Goal: Transaction & Acquisition: Subscribe to service/newsletter

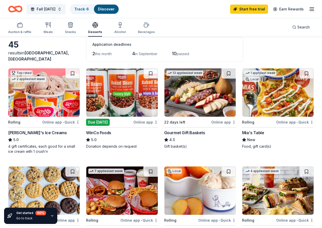
scroll to position [51, 0]
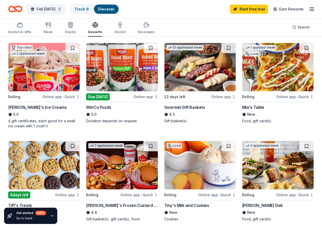
click at [30, 192] on div "8 days left" at bounding box center [19, 195] width 22 height 7
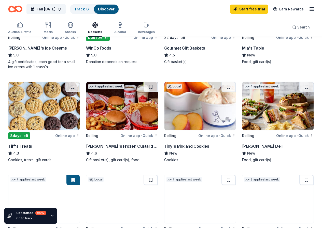
scroll to position [102, 0]
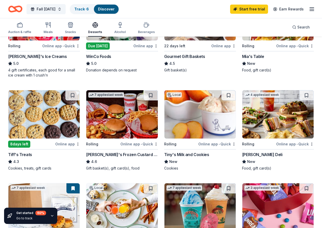
click at [164, 112] on img at bounding box center [199, 114] width 71 height 48
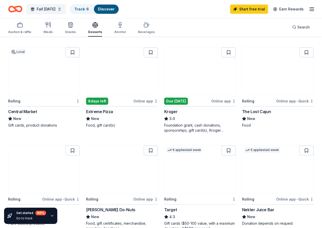
scroll to position [457, 0]
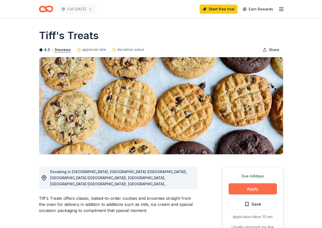
click at [247, 189] on button "Apply" at bounding box center [252, 188] width 48 height 11
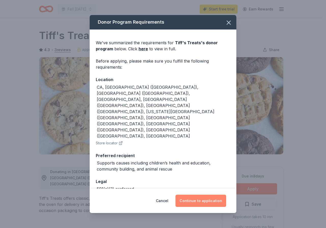
click at [196, 199] on button "Continue to application" at bounding box center [200, 201] width 51 height 12
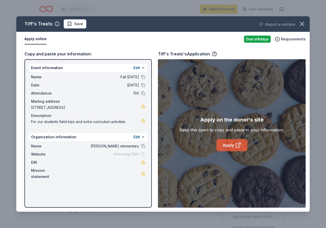
click at [228, 145] on link "Apply" at bounding box center [231, 145] width 31 height 12
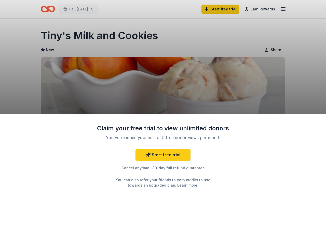
click at [303, 62] on div "Claim your free trial to view unlimited donors You've reached your limit of 5 f…" at bounding box center [163, 114] width 326 height 228
click at [190, 36] on div "Claim your free trial to view unlimited donors You've reached your limit of 5 f…" at bounding box center [163, 114] width 326 height 228
